Goal: Information Seeking & Learning: Learn about a topic

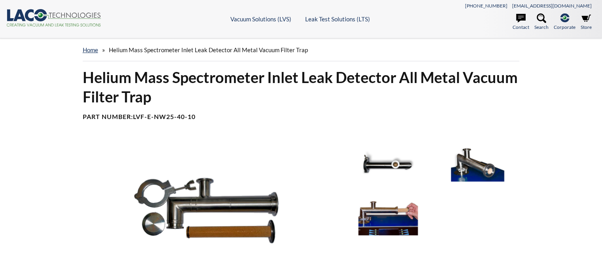
select select "Tiện ích dịch ngôn ngữ"
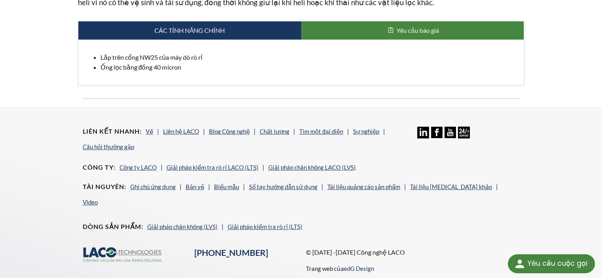
scroll to position [359, 0]
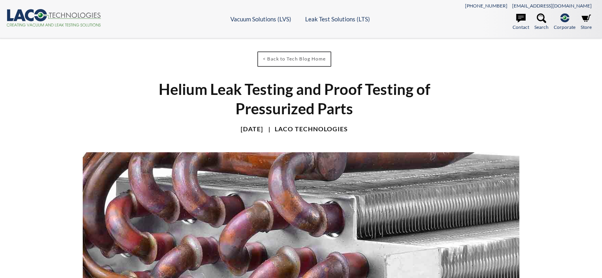
select select "Tiện ích dịch ngôn ngữ"
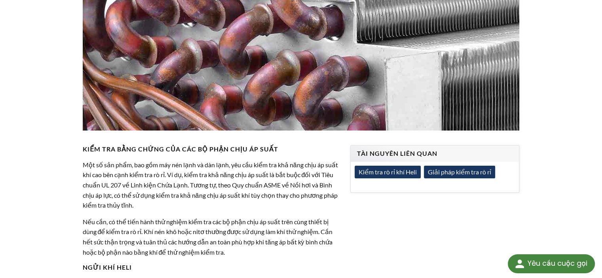
scroll to position [198, 0]
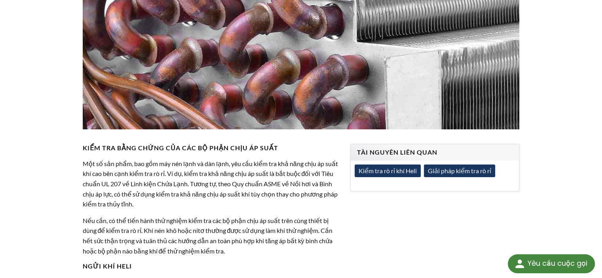
click at [465, 172] on font "Giải pháp kiểm tra rò rỉ" at bounding box center [459, 171] width 63 height 8
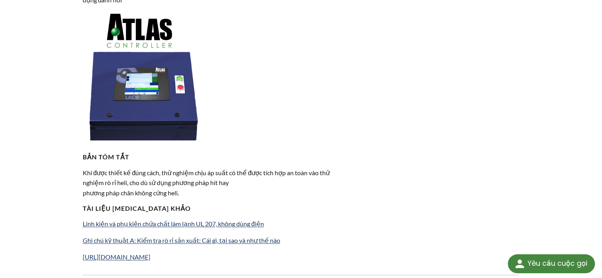
scroll to position [1306, 0]
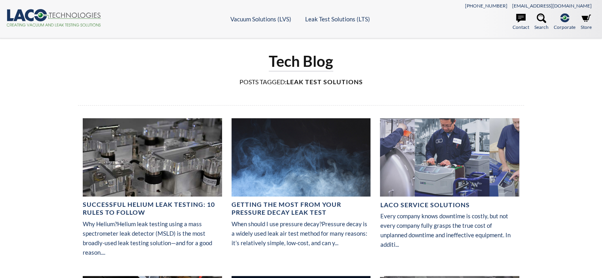
select select "Tiện ích dịch ngôn ngữ"
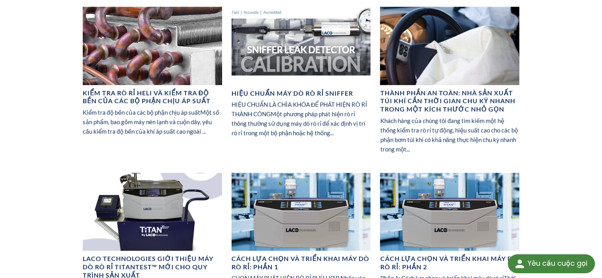
scroll to position [554, 0]
